Goal: Check status: Check status

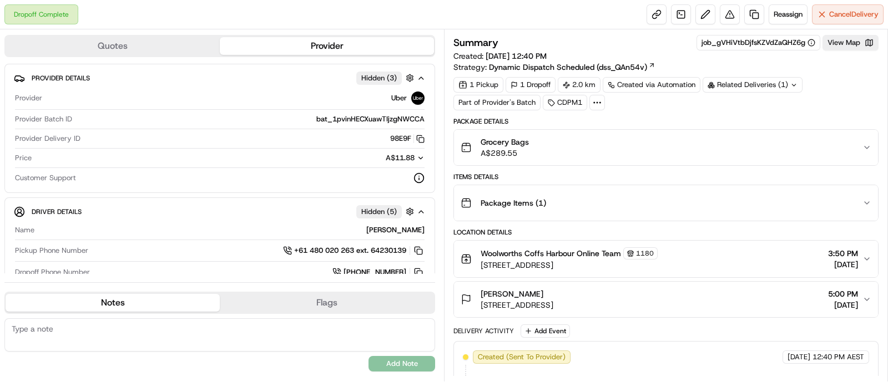
click at [774, 160] on button "Grocery Bags A$289.55" at bounding box center [666, 148] width 424 height 36
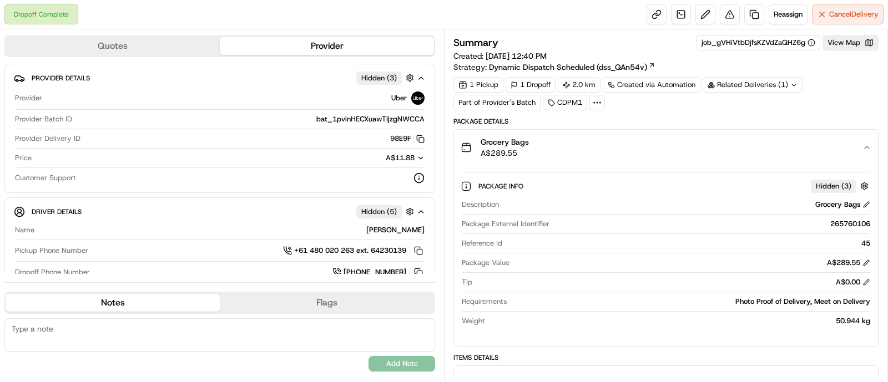
click at [774, 160] on button "Grocery Bags A$289.55" at bounding box center [666, 148] width 424 height 36
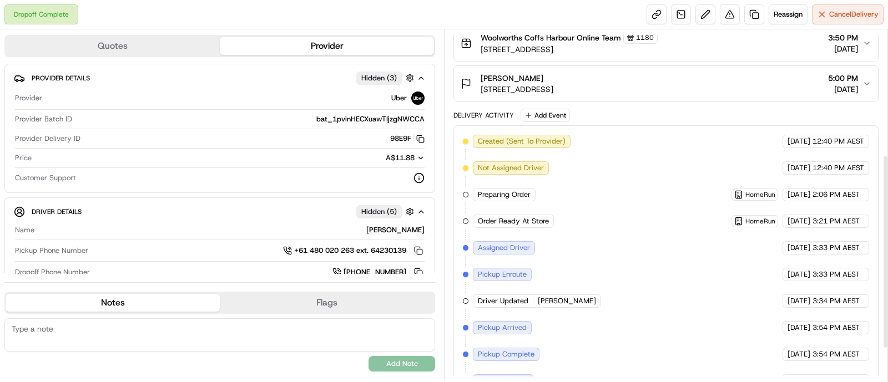
scroll to position [286, 0]
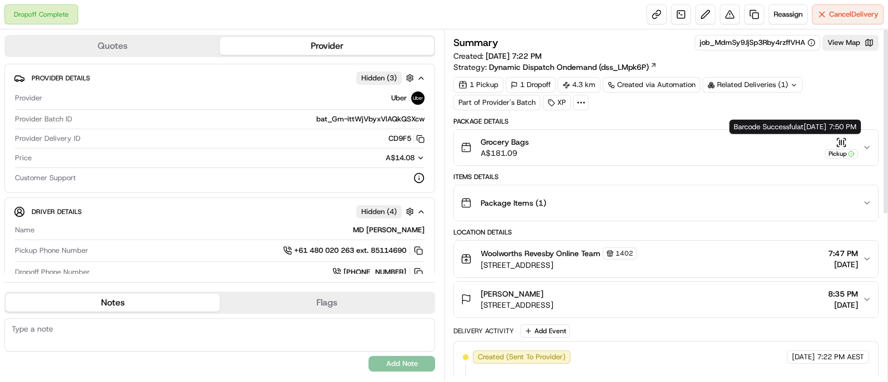
click at [838, 145] on icon "button" at bounding box center [839, 146] width 2 height 2
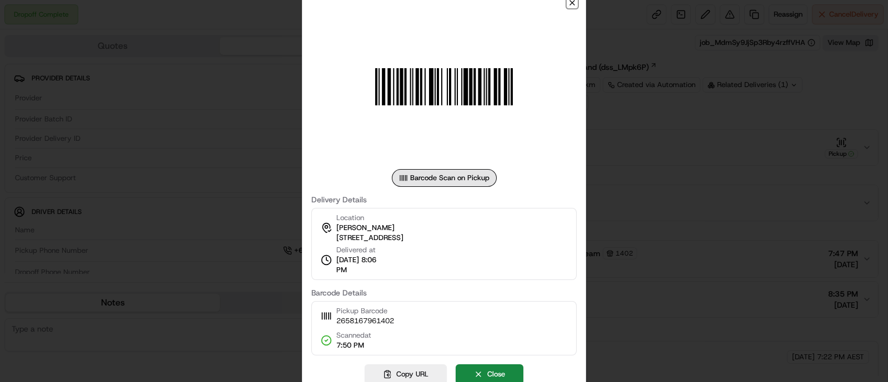
click at [572, 5] on icon "button" at bounding box center [572, 2] width 9 height 9
